Goal: Information Seeking & Learning: Learn about a topic

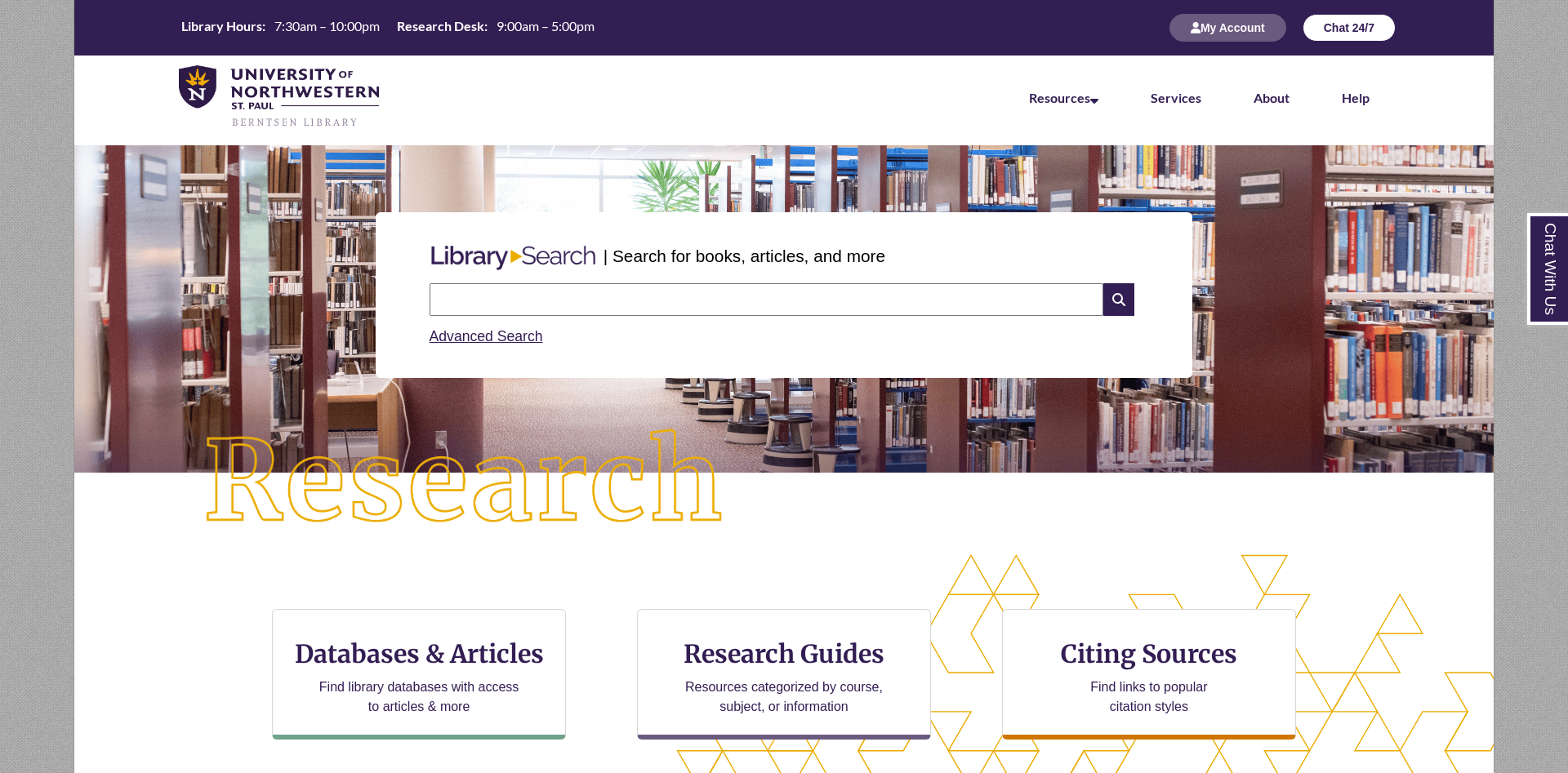
click at [1339, 28] on button "Chat 24/7" at bounding box center [1349, 28] width 93 height 28
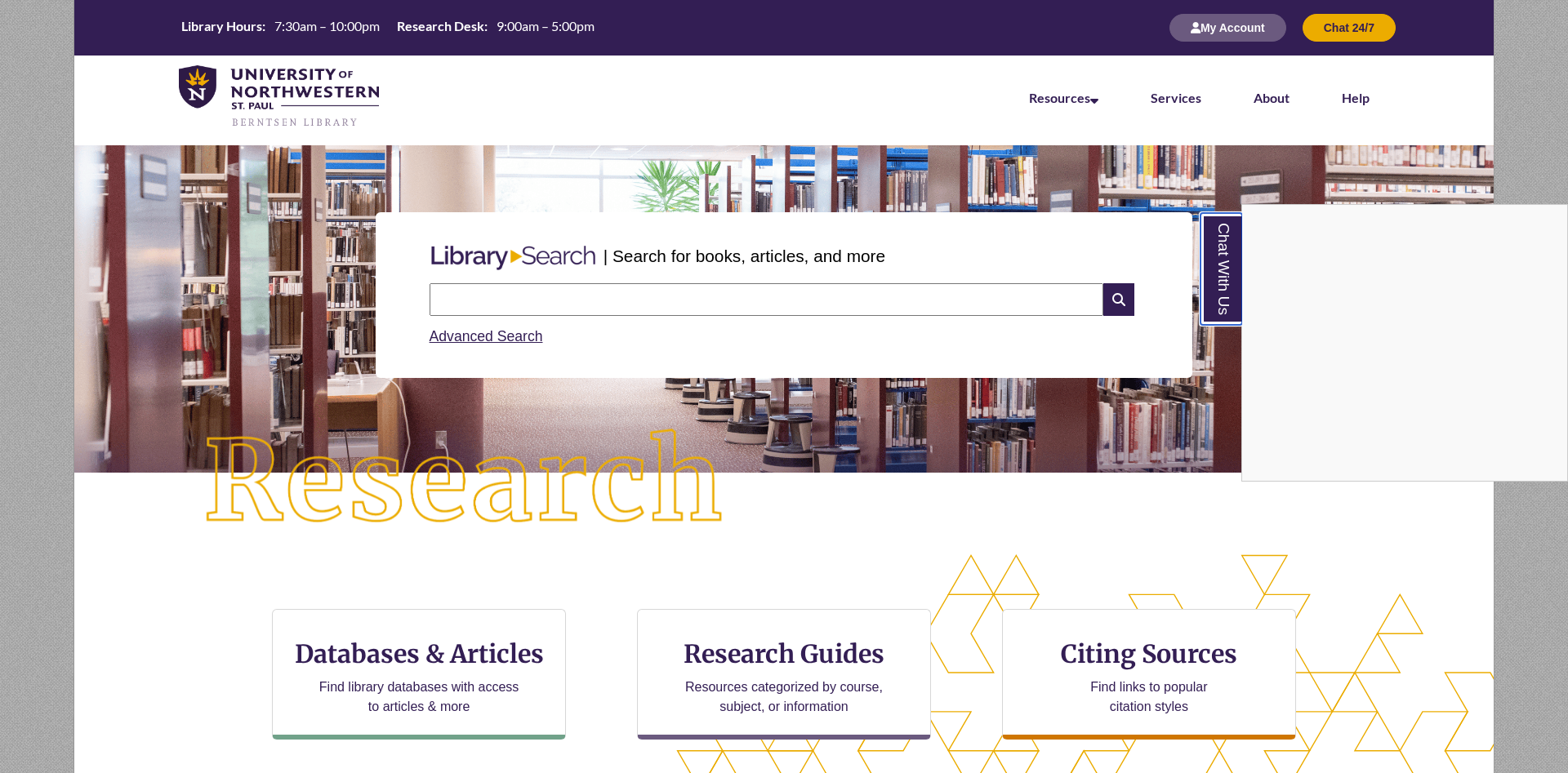
click at [1231, 286] on link "Chat With Us" at bounding box center [1221, 269] width 41 height 112
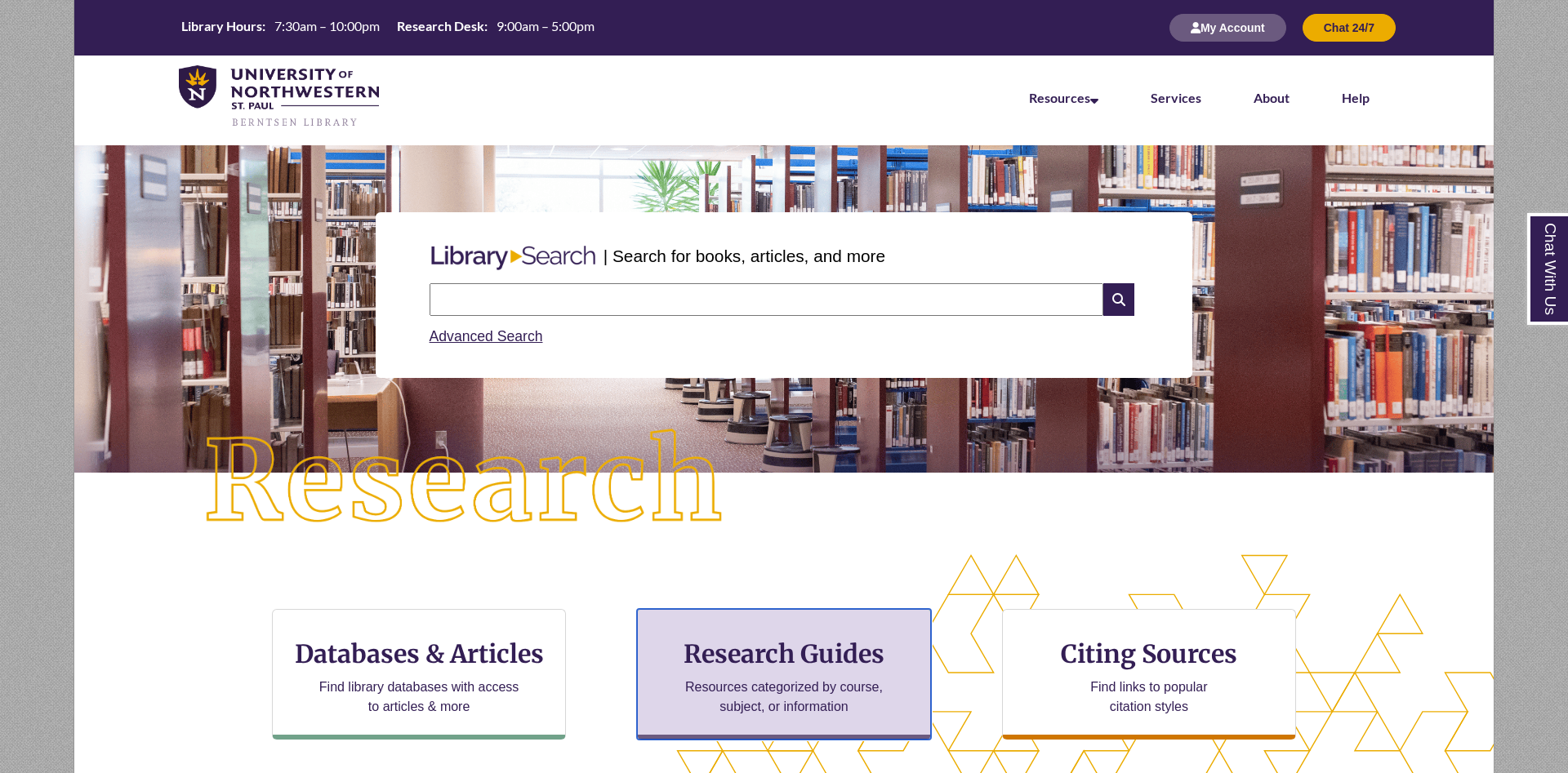
click at [730, 656] on h3 "Research Guides" at bounding box center [784, 654] width 267 height 31
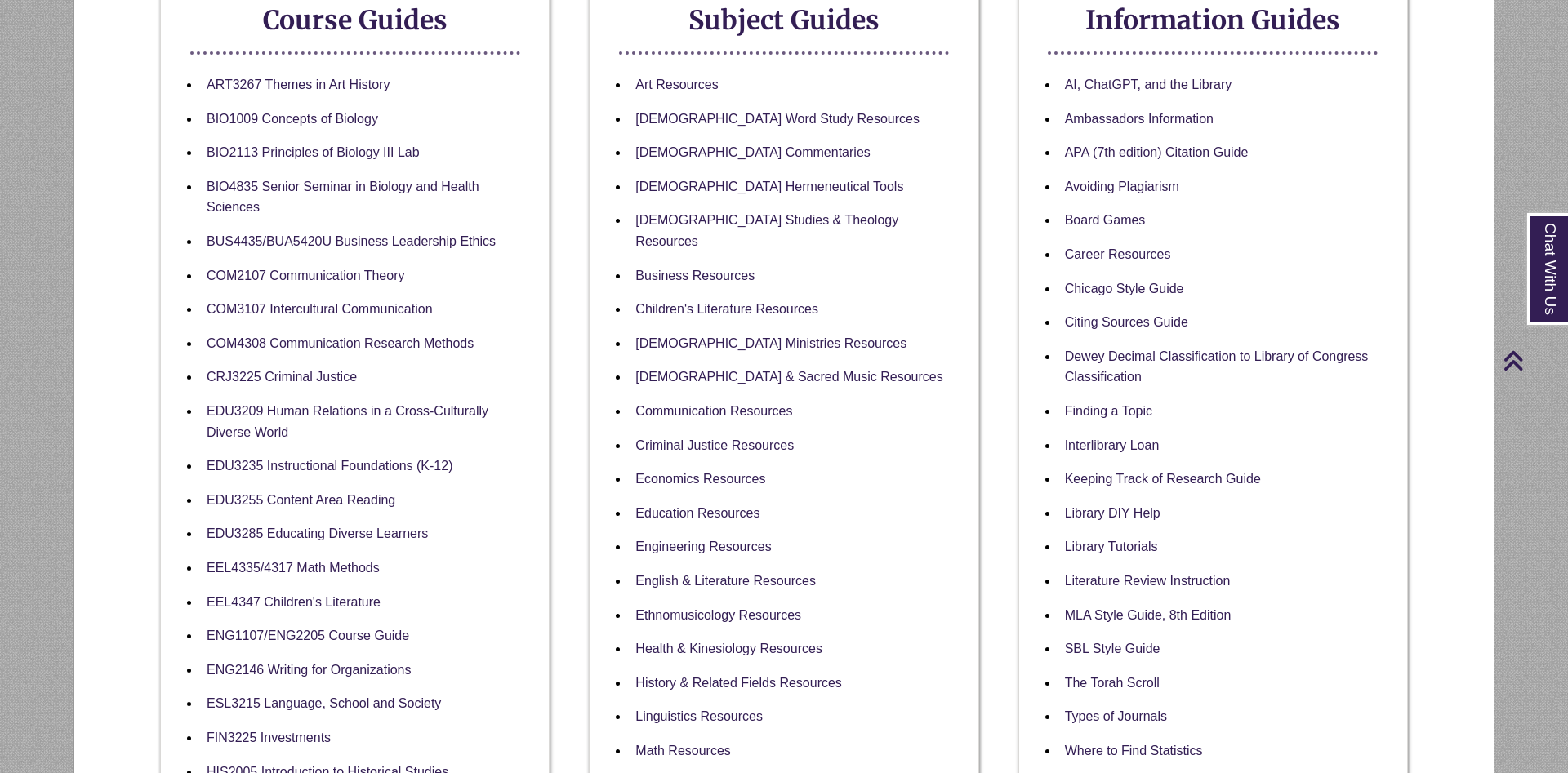
scroll to position [583, 0]
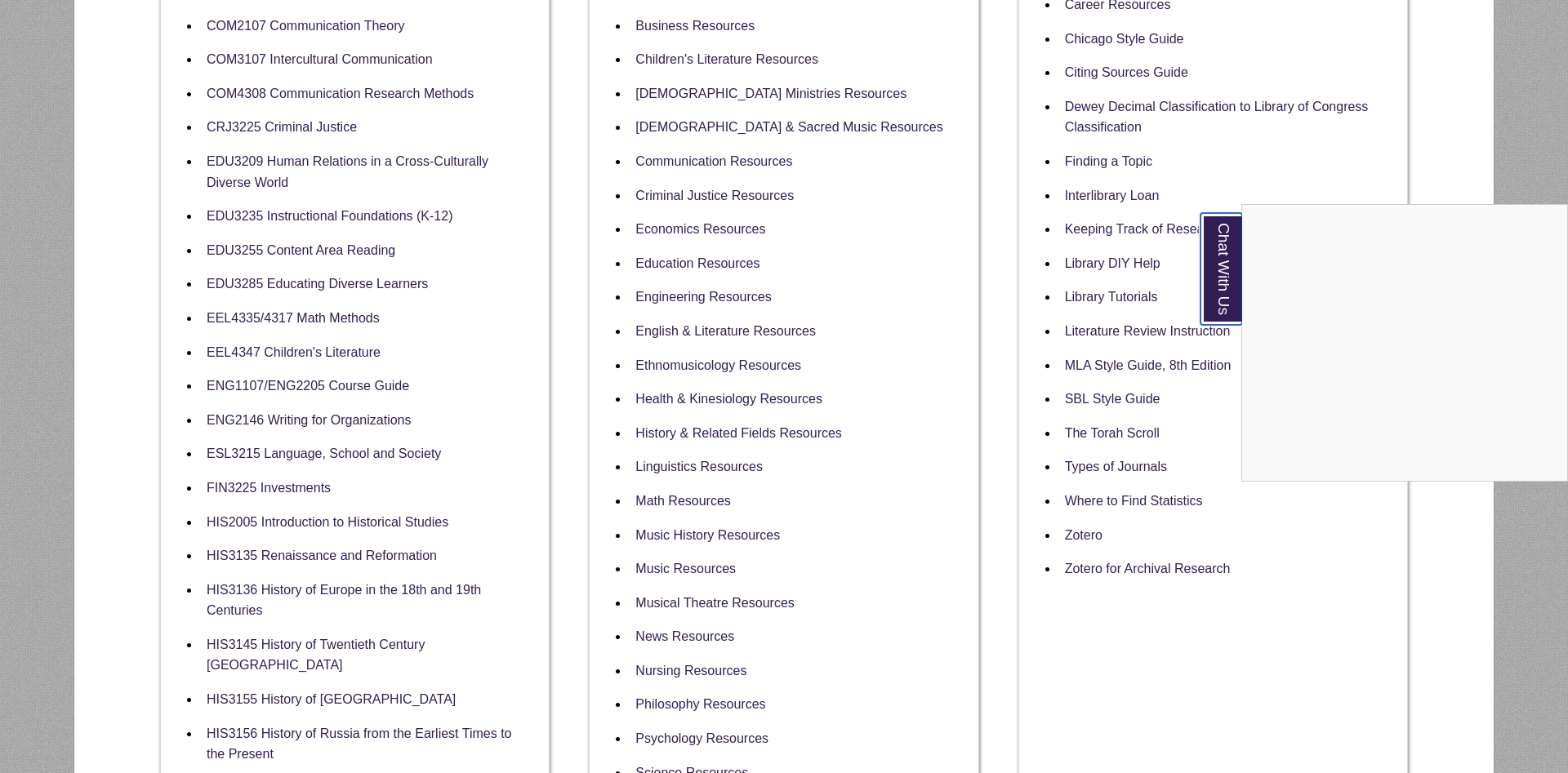
click at [1221, 278] on link "Chat With Us" at bounding box center [1221, 269] width 41 height 112
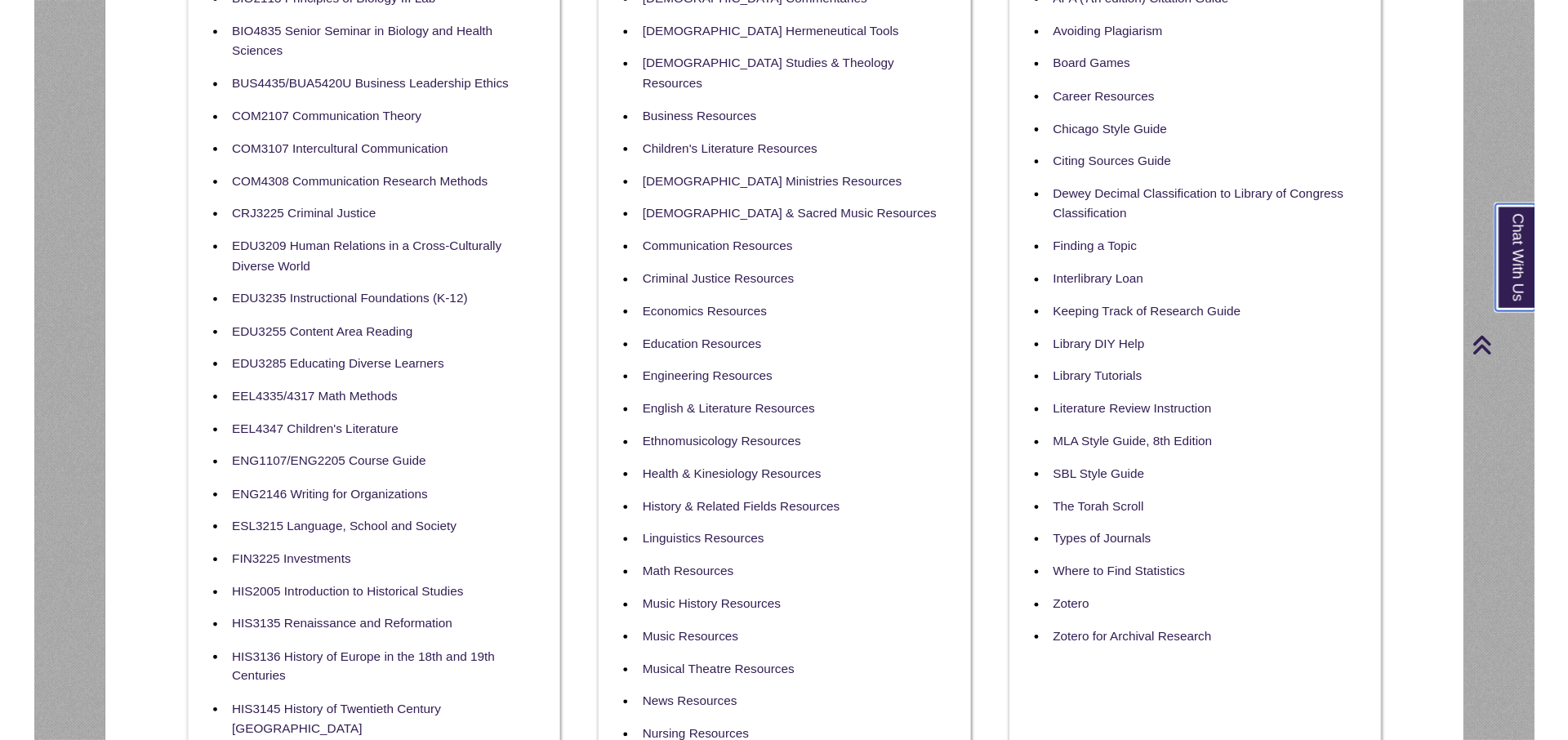
scroll to position [417, 0]
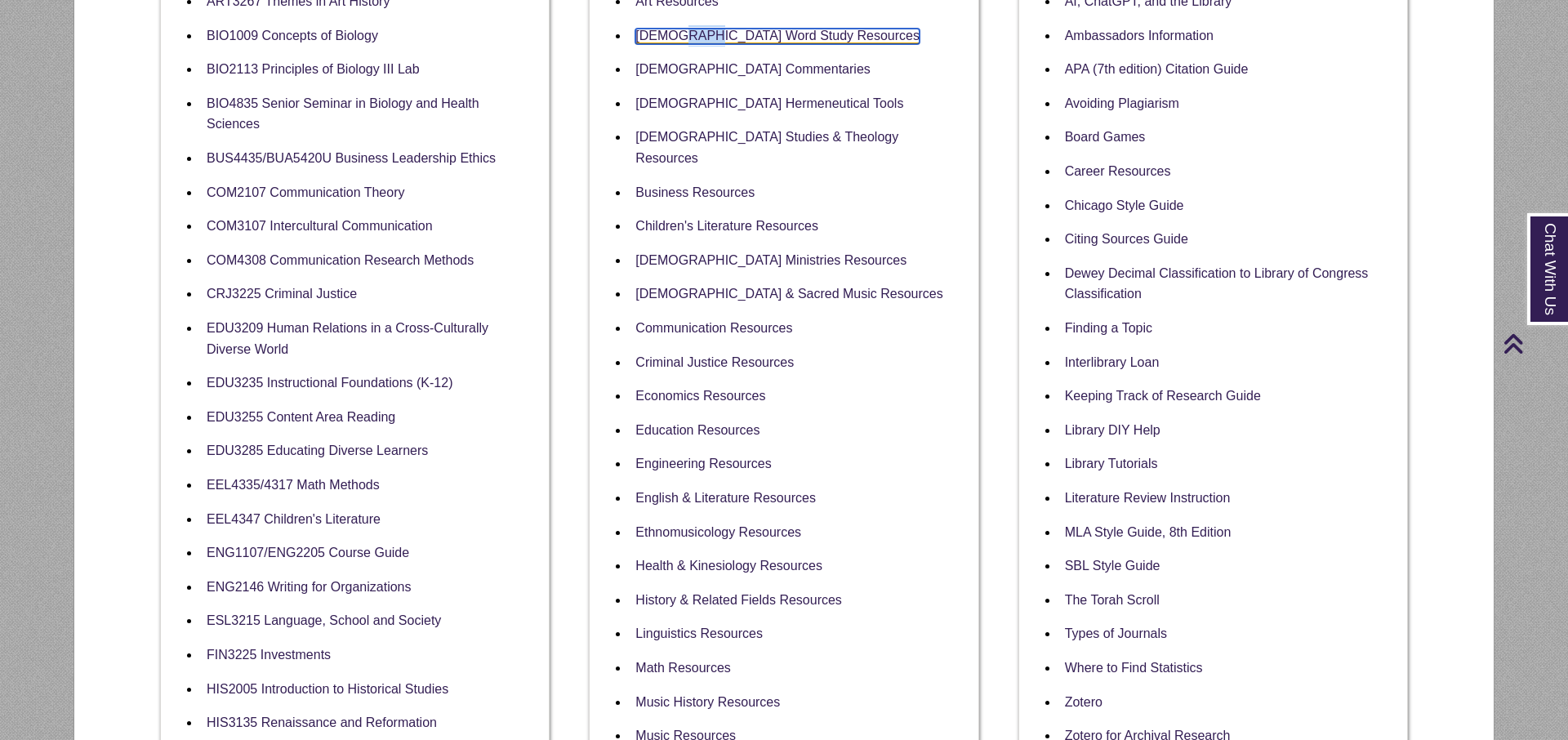
click at [744, 31] on link "Bible Word Study Resources" at bounding box center [777, 37] width 284 height 16
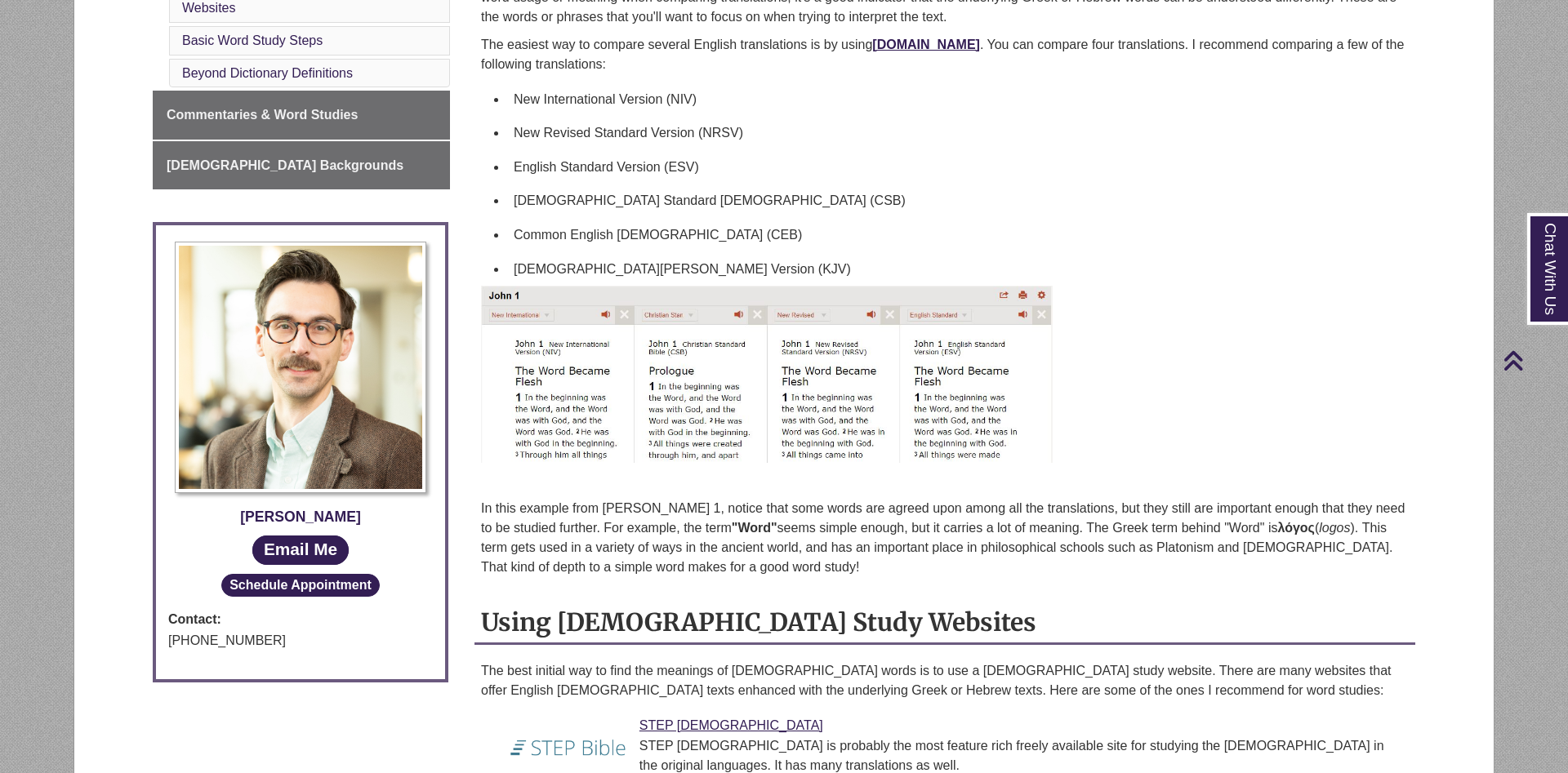
scroll to position [83, 0]
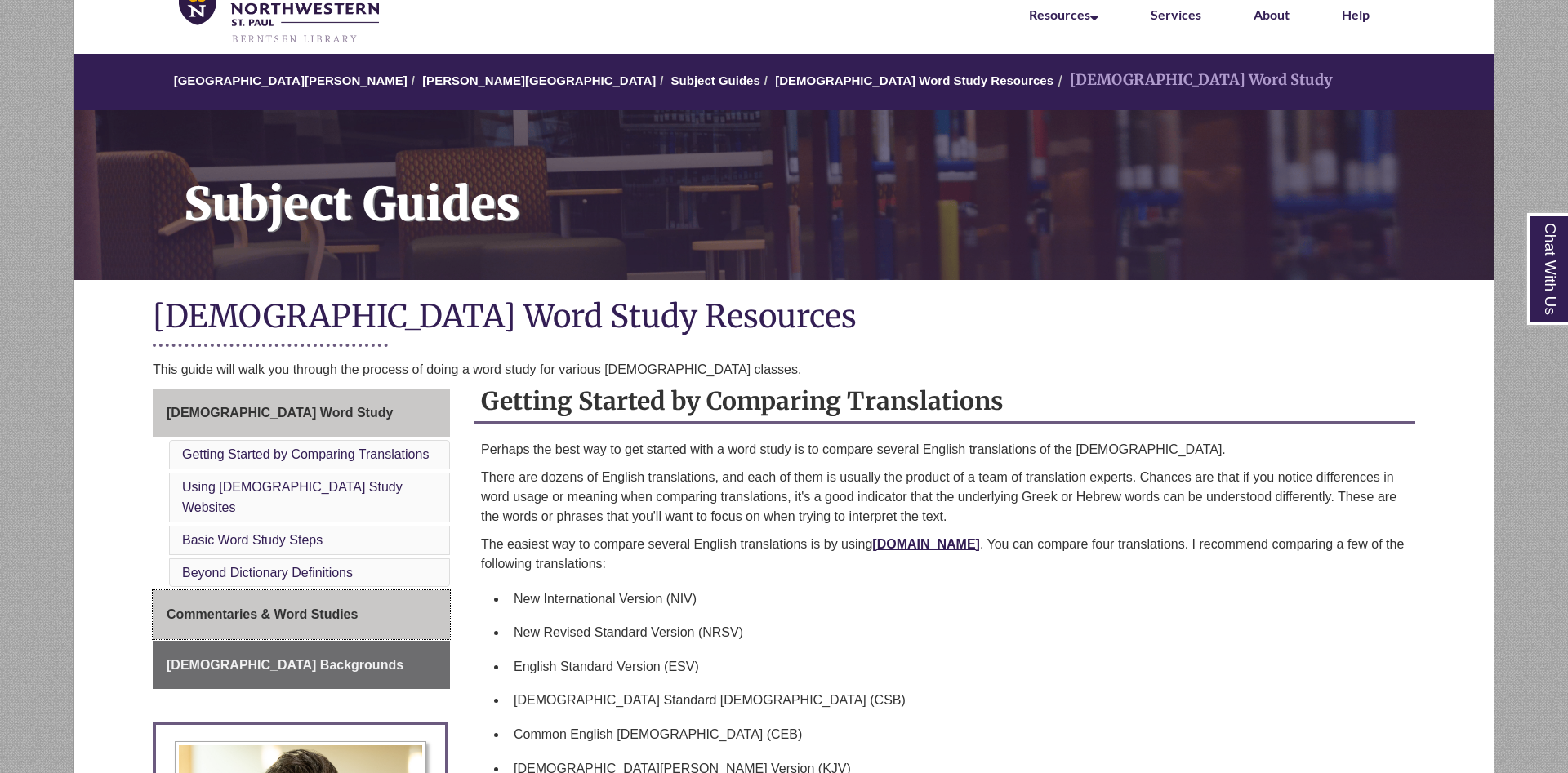
click at [295, 607] on span "Commentaries & Word Studies" at bounding box center [263, 614] width 192 height 14
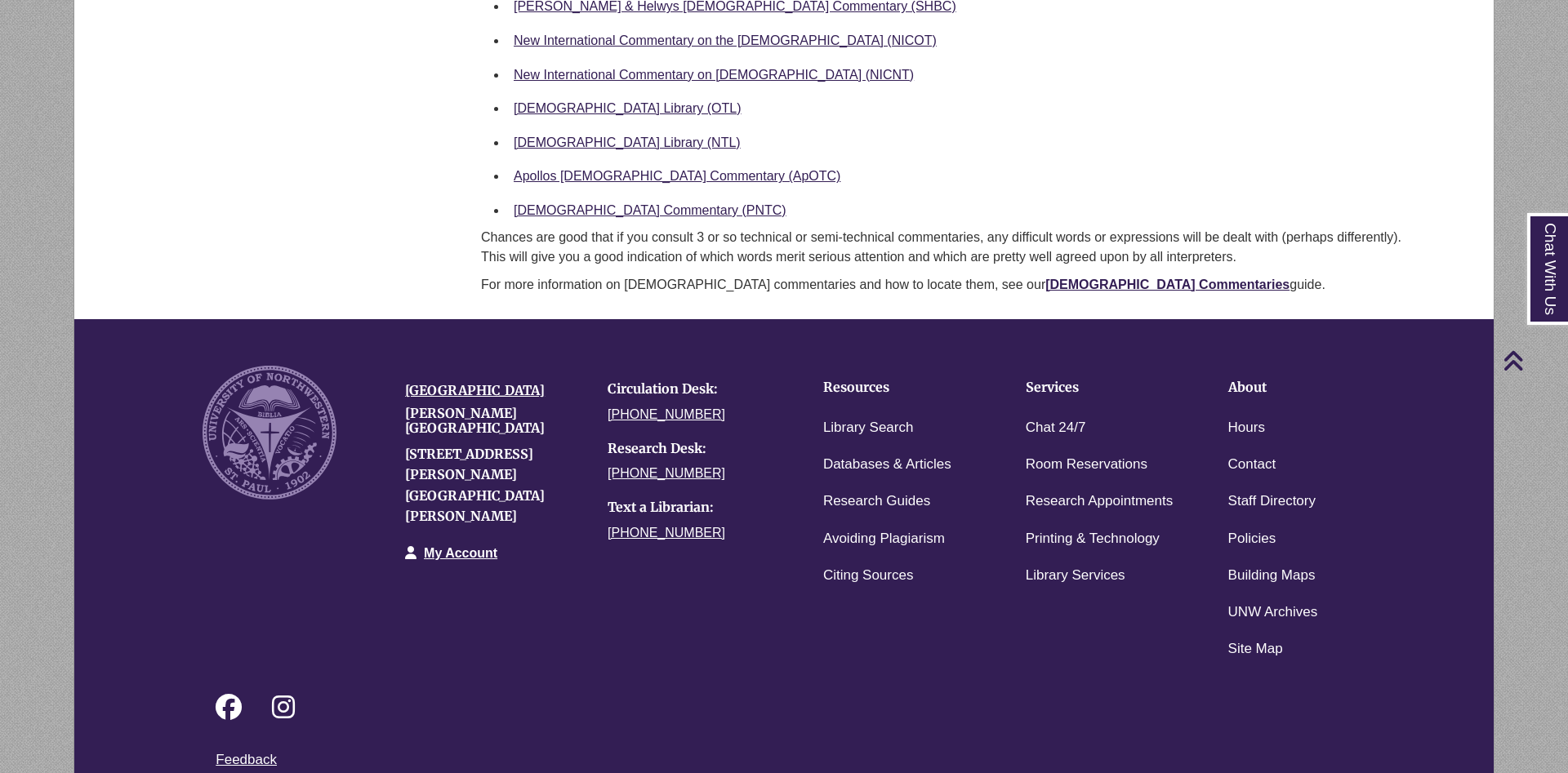
scroll to position [250, 0]
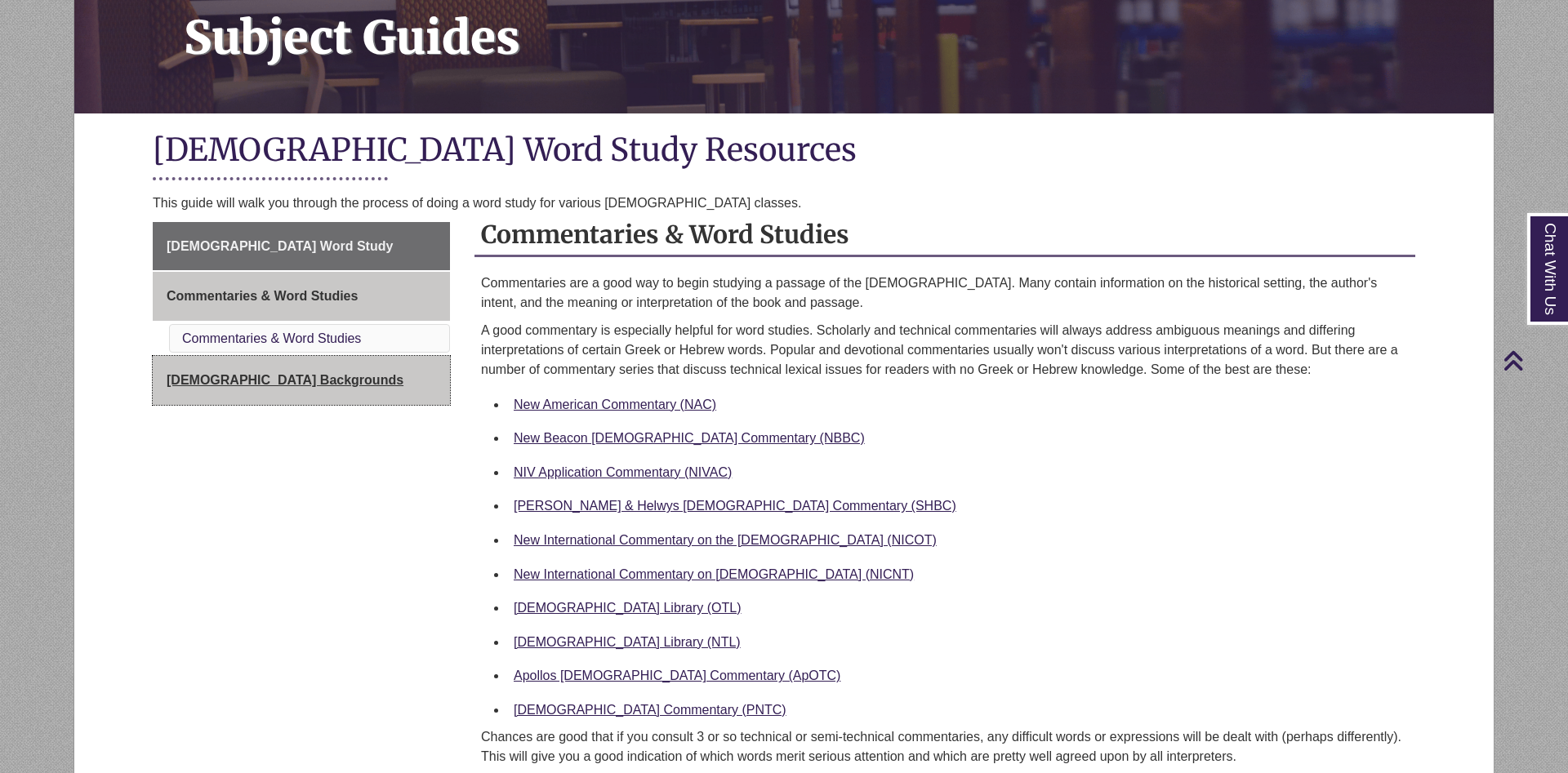
click at [290, 391] on link "[DEMOGRAPHIC_DATA] Backgrounds" at bounding box center [301, 381] width 297 height 49
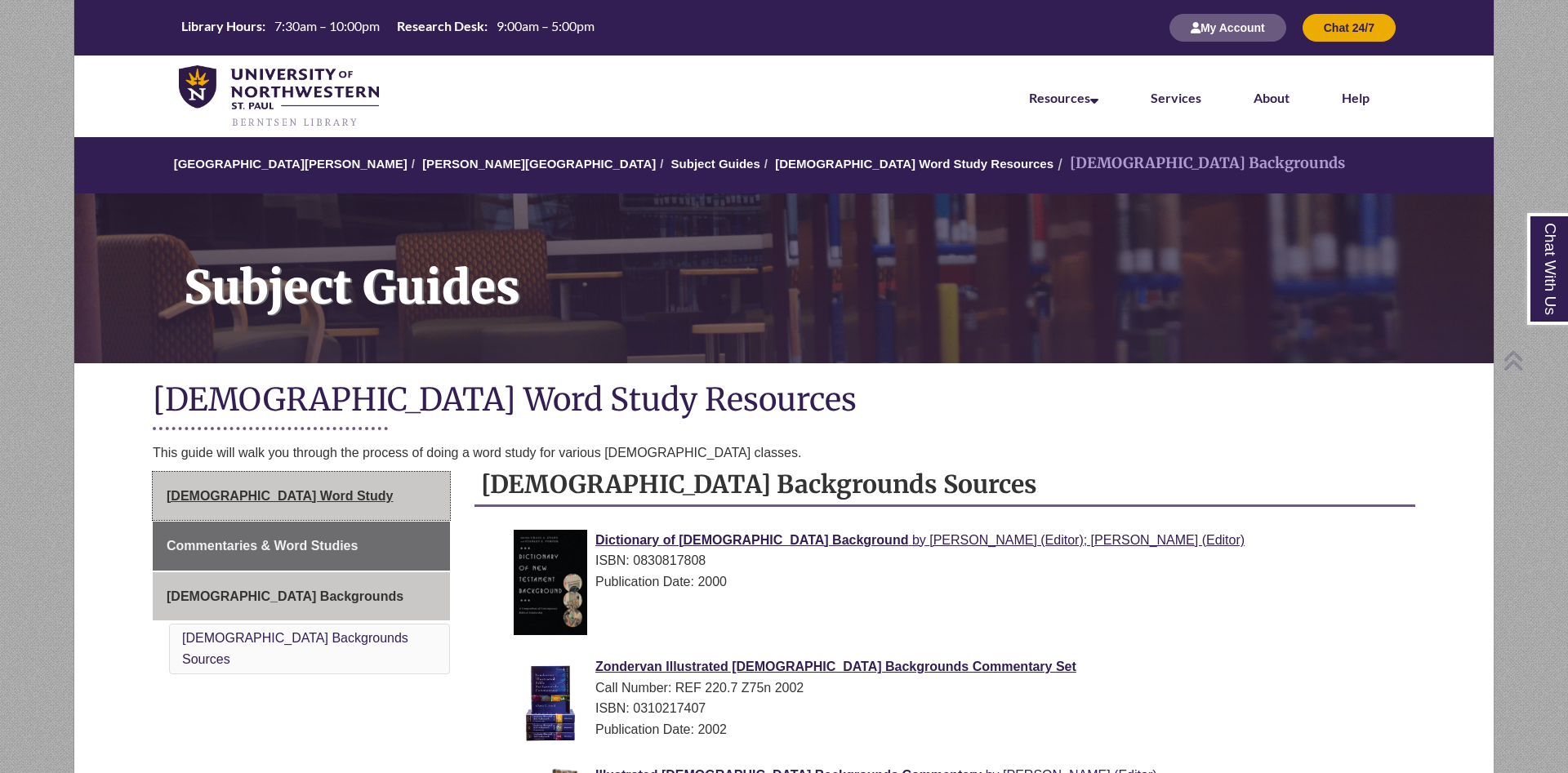
click at [348, 512] on link "[DEMOGRAPHIC_DATA] Word Study" at bounding box center [301, 497] width 297 height 49
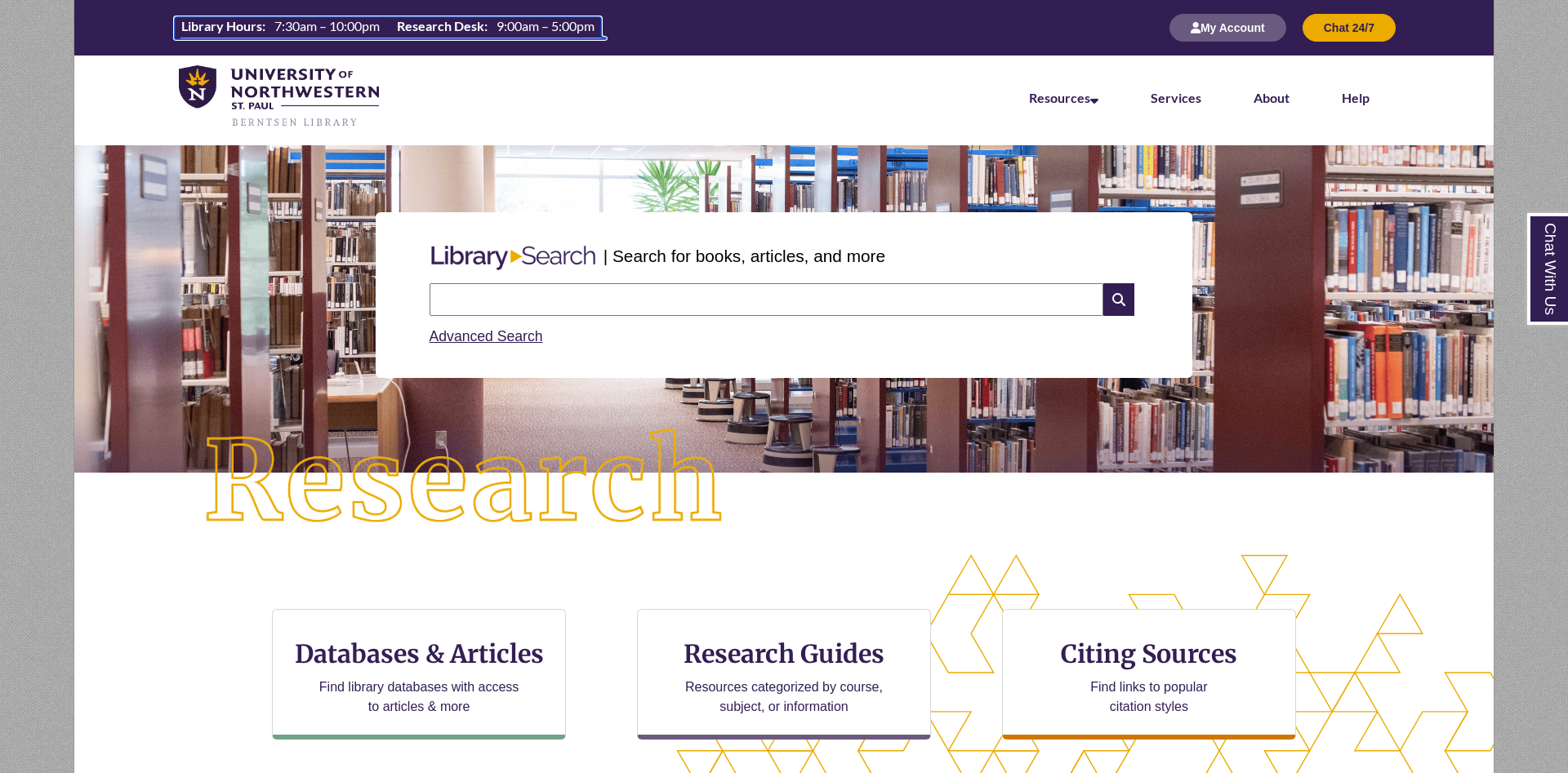
click at [481, 26] on th "Research Desk:" at bounding box center [439, 26] width 100 height 18
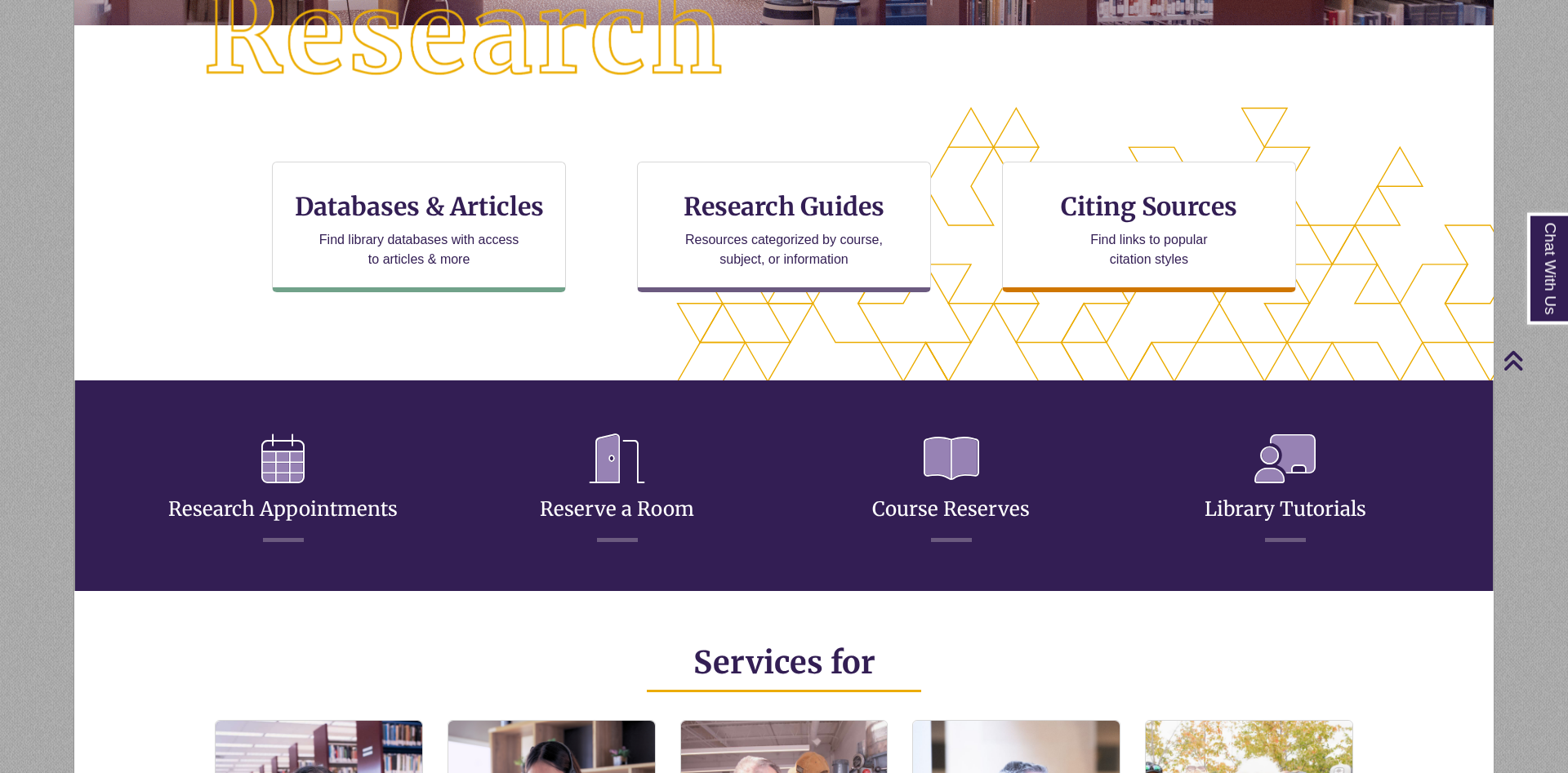
scroll to position [417, 0]
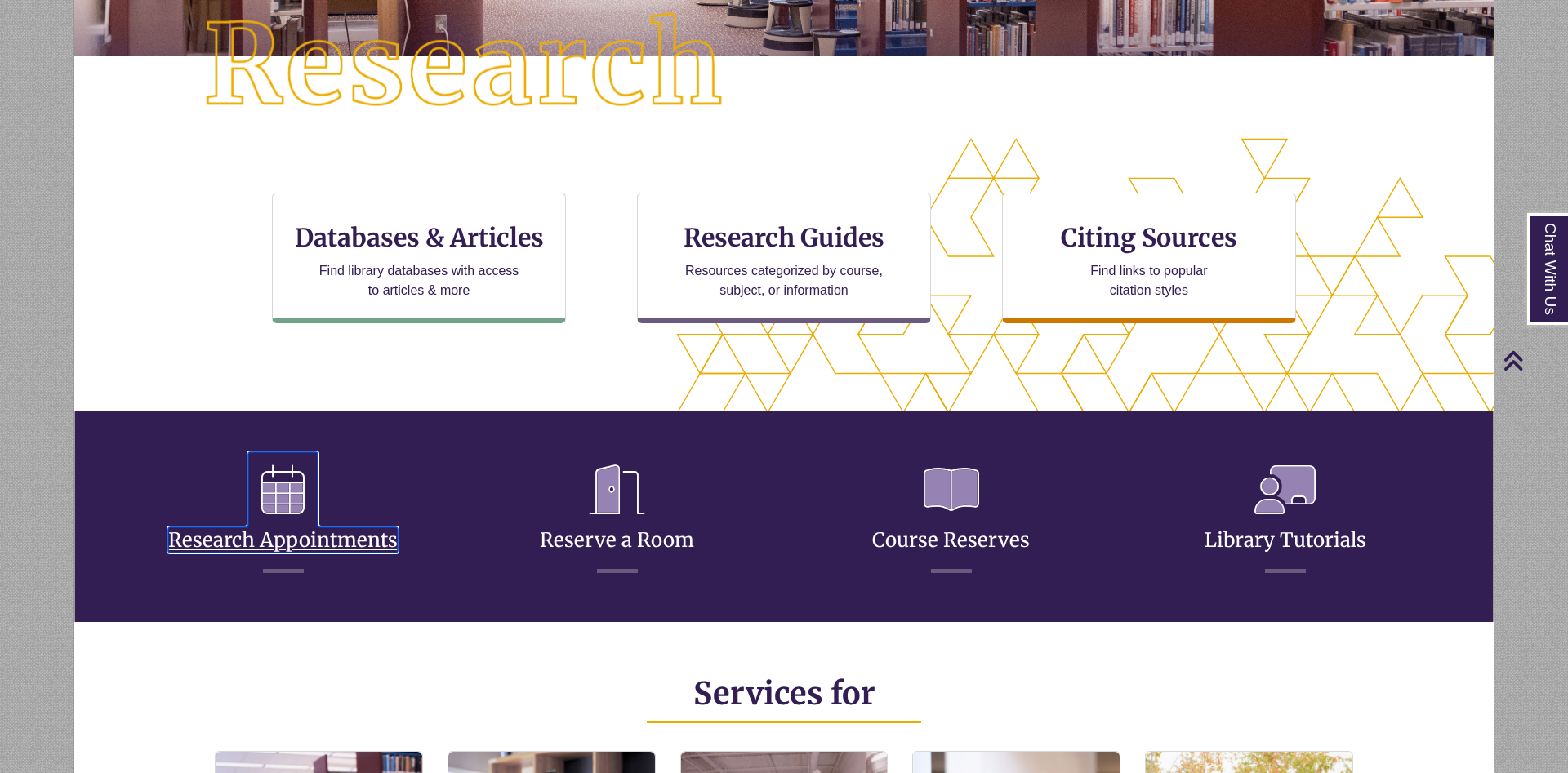
click at [284, 536] on link "Research Appointments" at bounding box center [282, 520] width 229 height 64
